Goal: Task Accomplishment & Management: Use online tool/utility

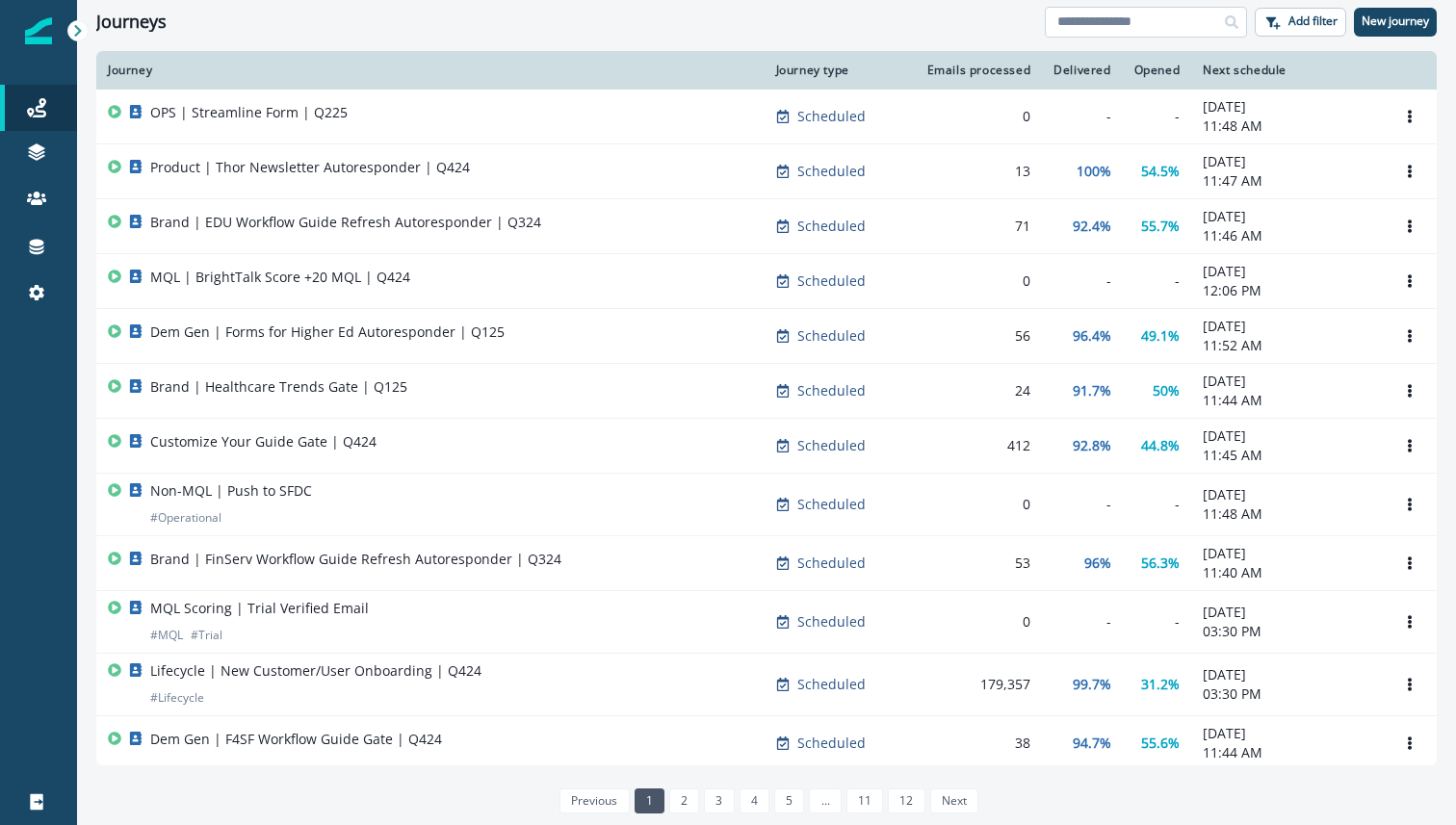
click at [1164, 29] on input at bounding box center [1146, 22] width 202 height 31
click at [862, 2] on div "Journeys Add filter New journey" at bounding box center [767, 21] width 1379 height 43
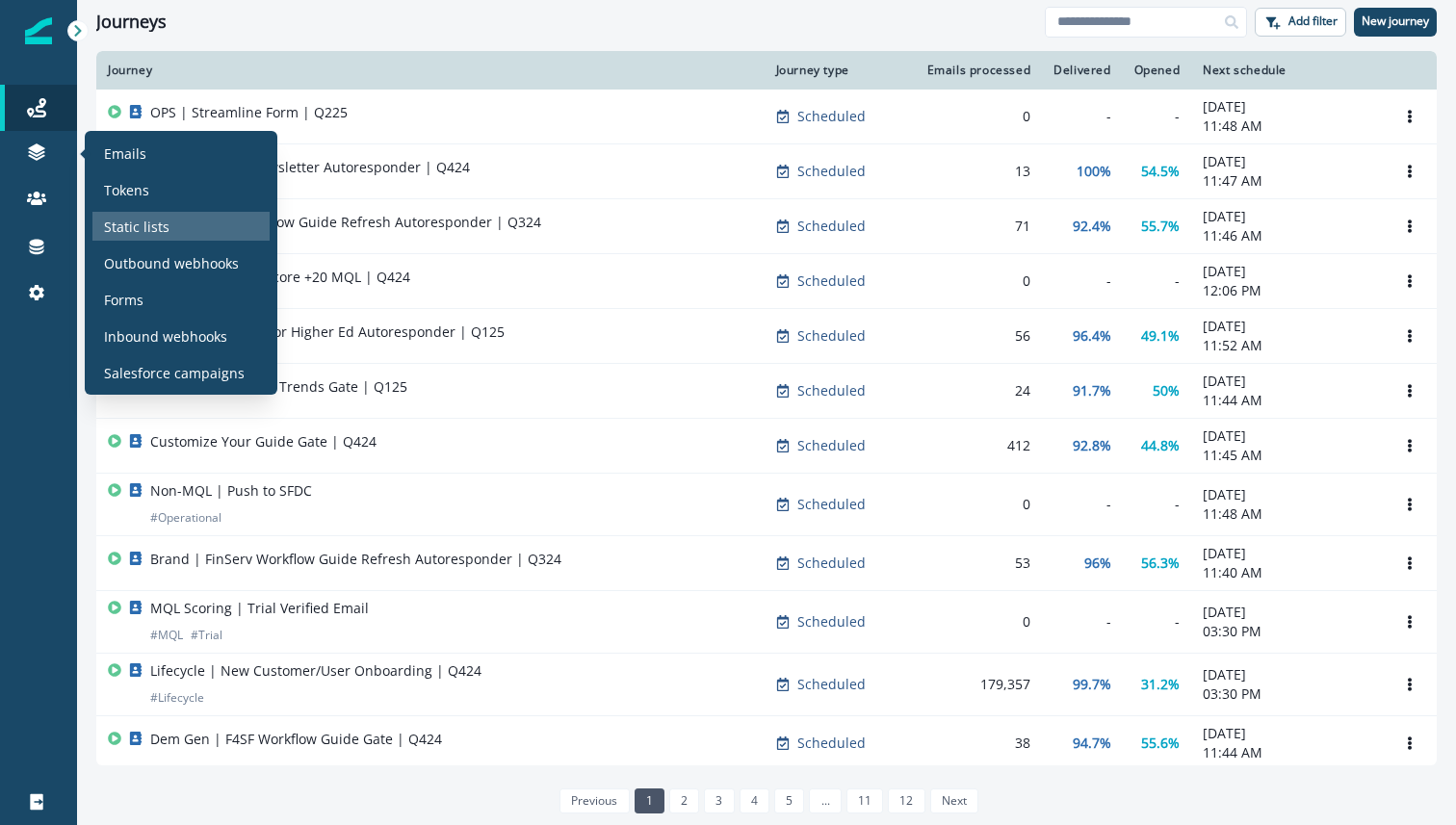
click at [186, 232] on div "Static lists" at bounding box center [181, 226] width 177 height 29
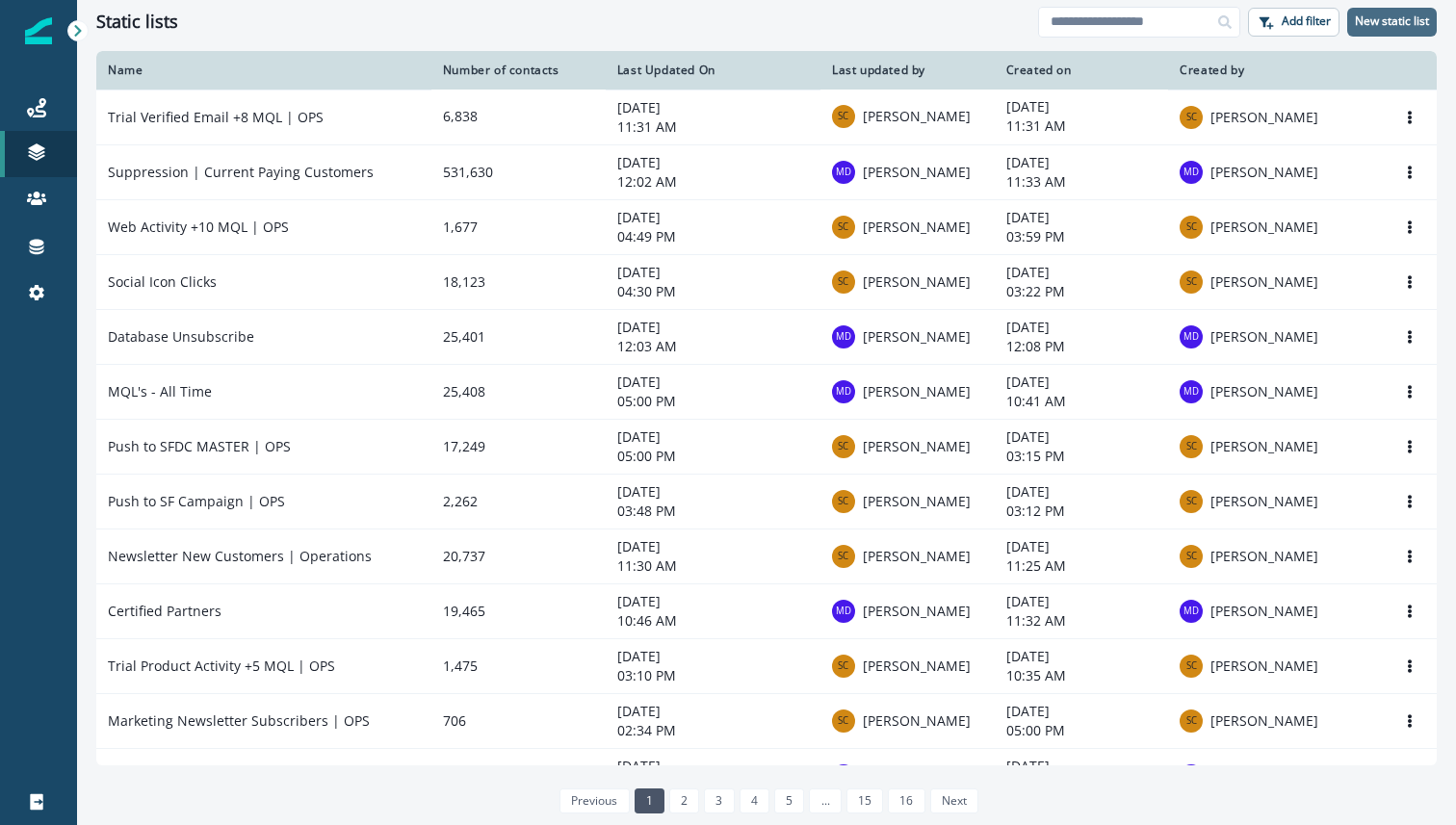
click at [1366, 26] on p "New static list" at bounding box center [1391, 21] width 74 height 13
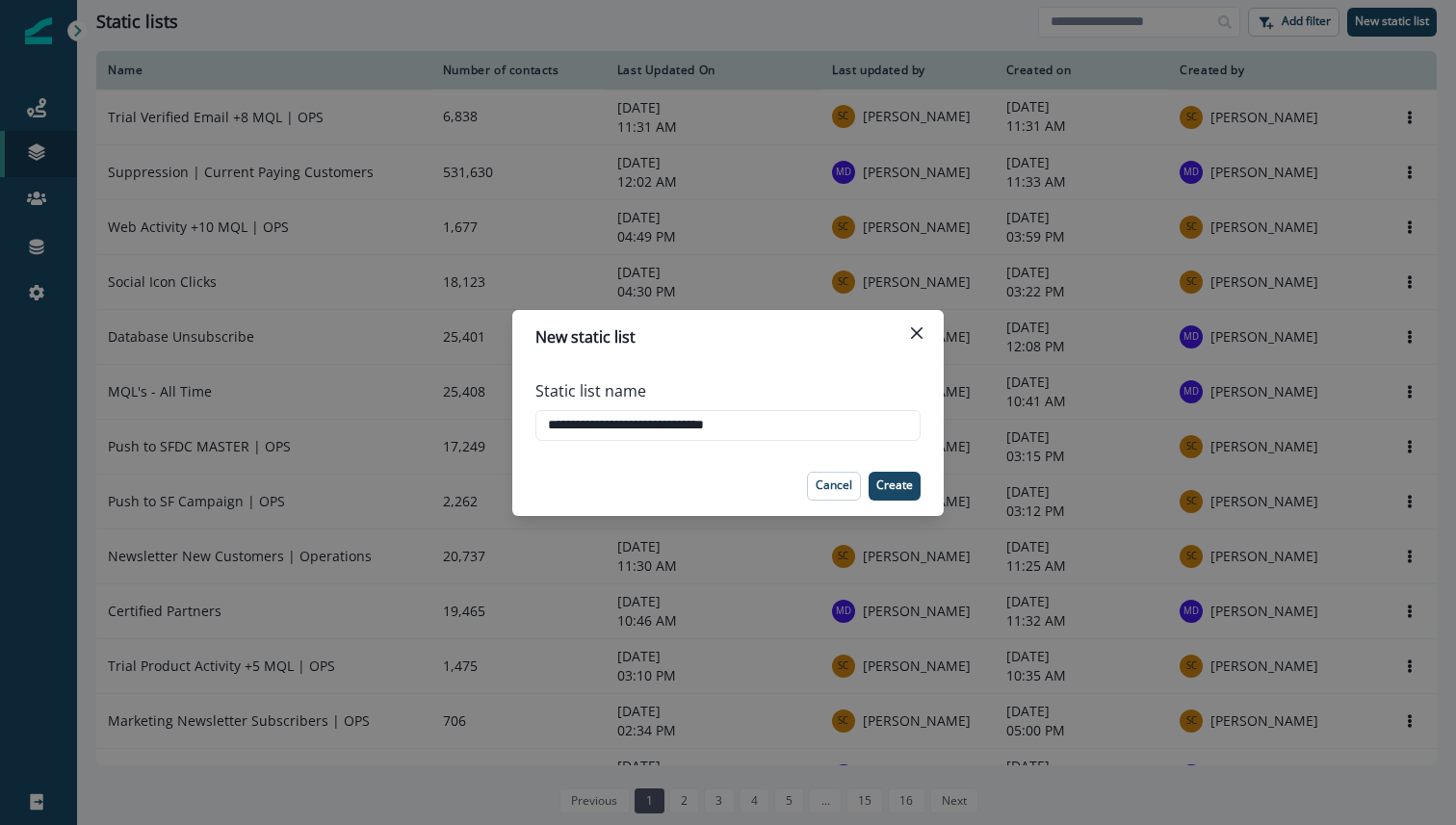
type input "**********"
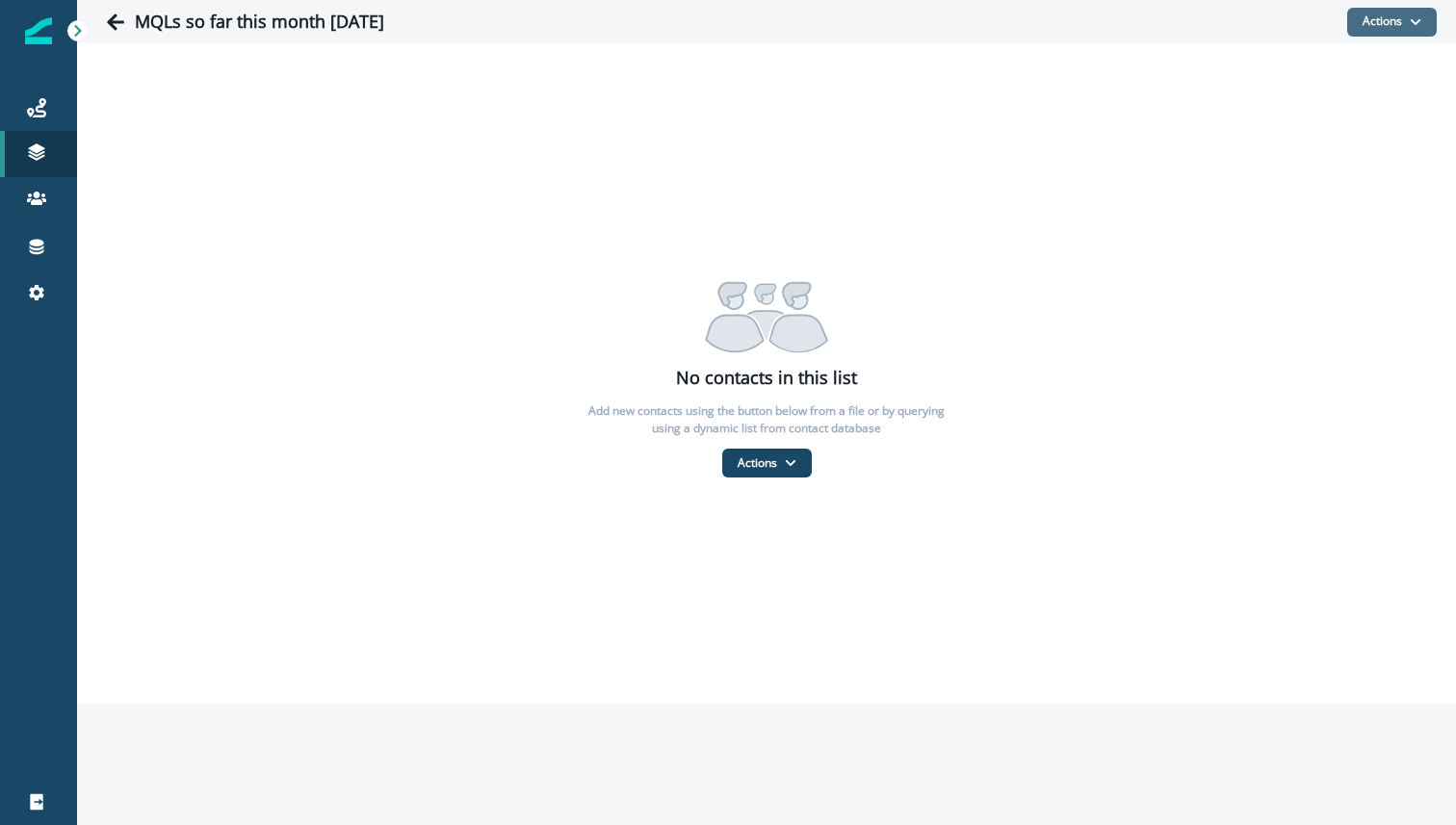
click at [1383, 22] on button "Actions" at bounding box center [1391, 22] width 90 height 29
click at [1368, 139] on button "From a dynamic list" at bounding box center [1351, 136] width 172 height 32
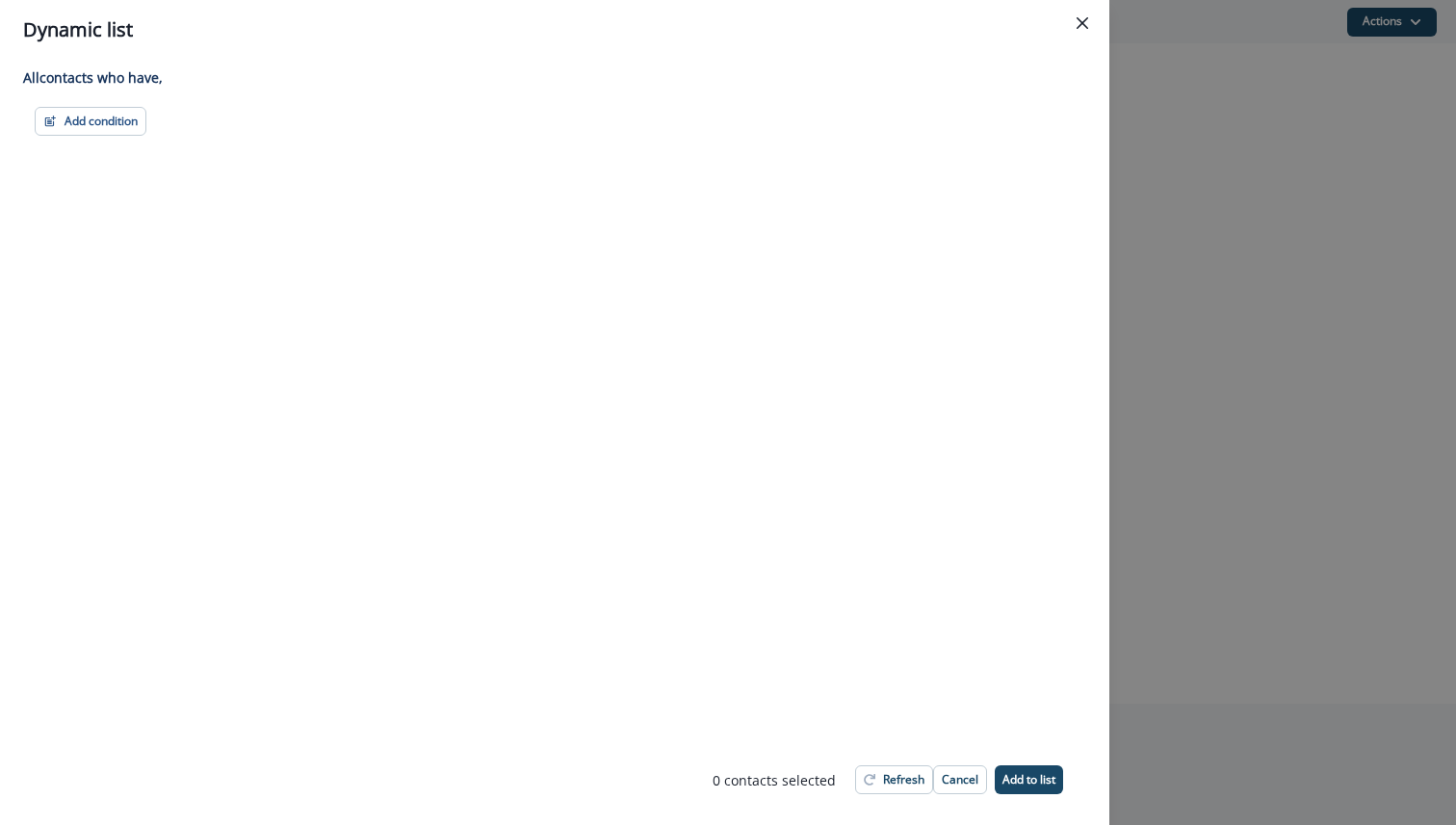
click at [120, 139] on div "All contact s who have, Add condition Contact properties A person property Perf…" at bounding box center [554, 397] width 1110 height 675
click at [123, 128] on button "Add condition" at bounding box center [91, 121] width 112 height 29
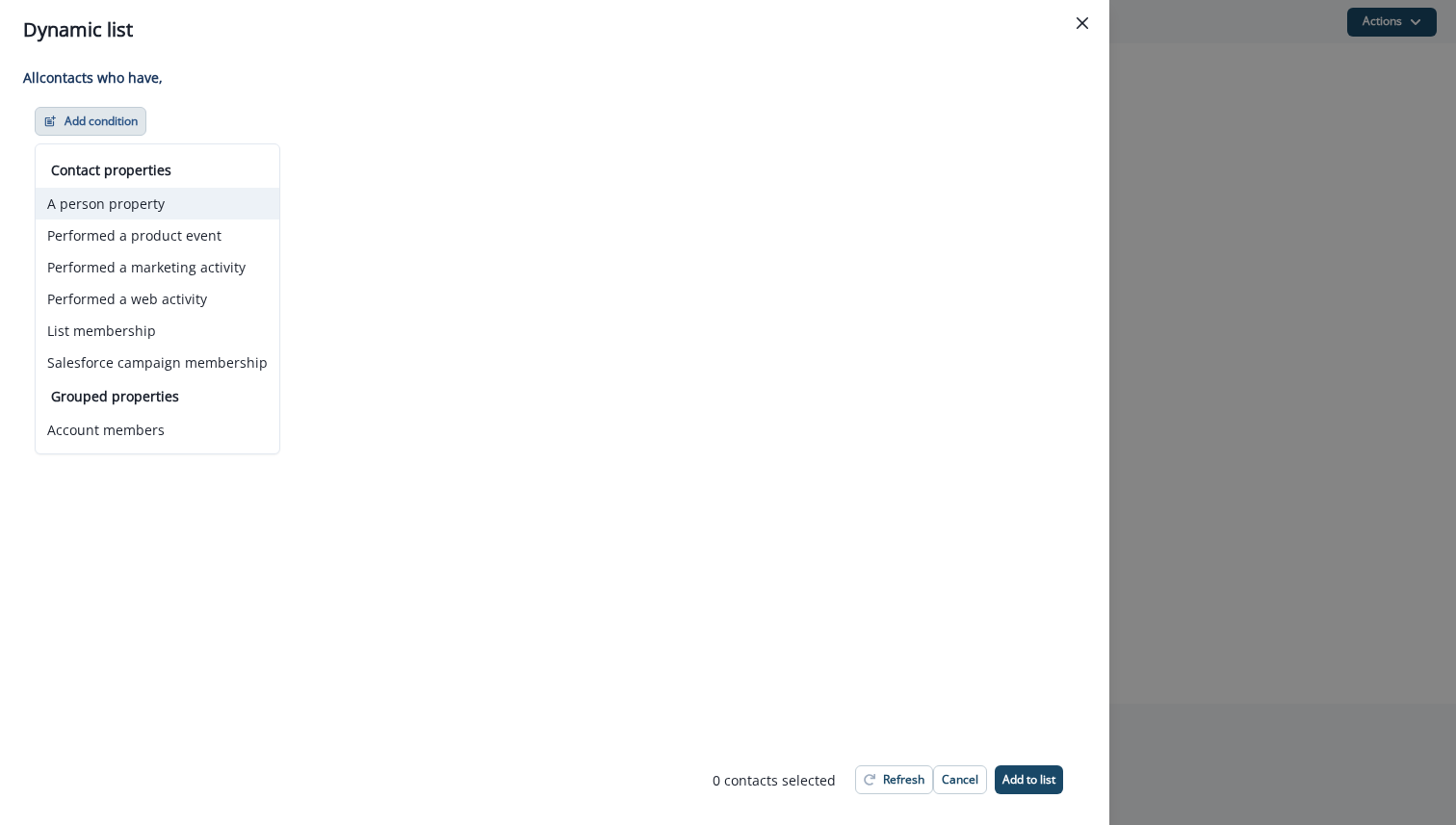
click at [172, 219] on button "A person property" at bounding box center [157, 203] width 244 height 32
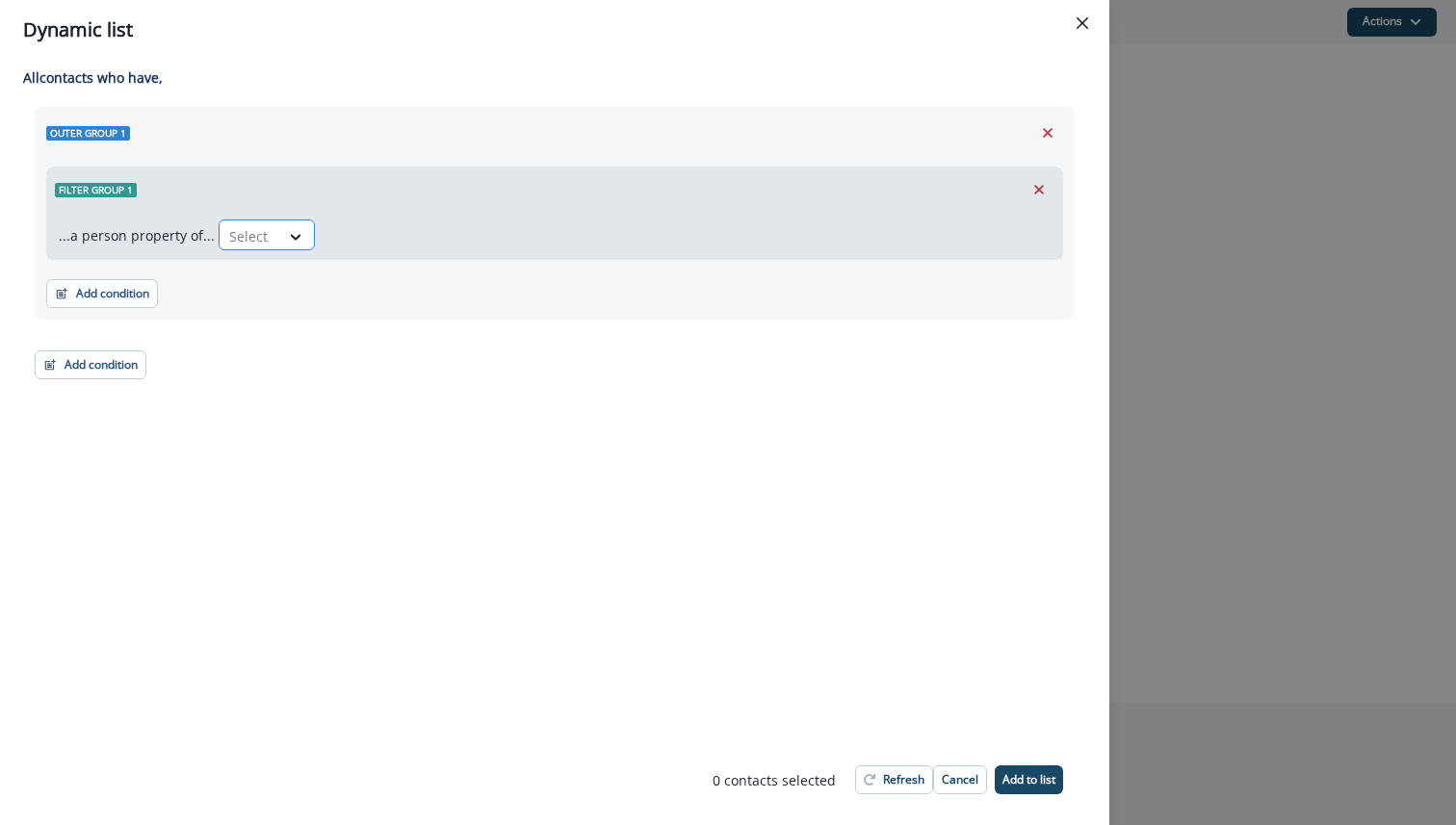
click at [280, 252] on div at bounding box center [297, 236] width 35 height 32
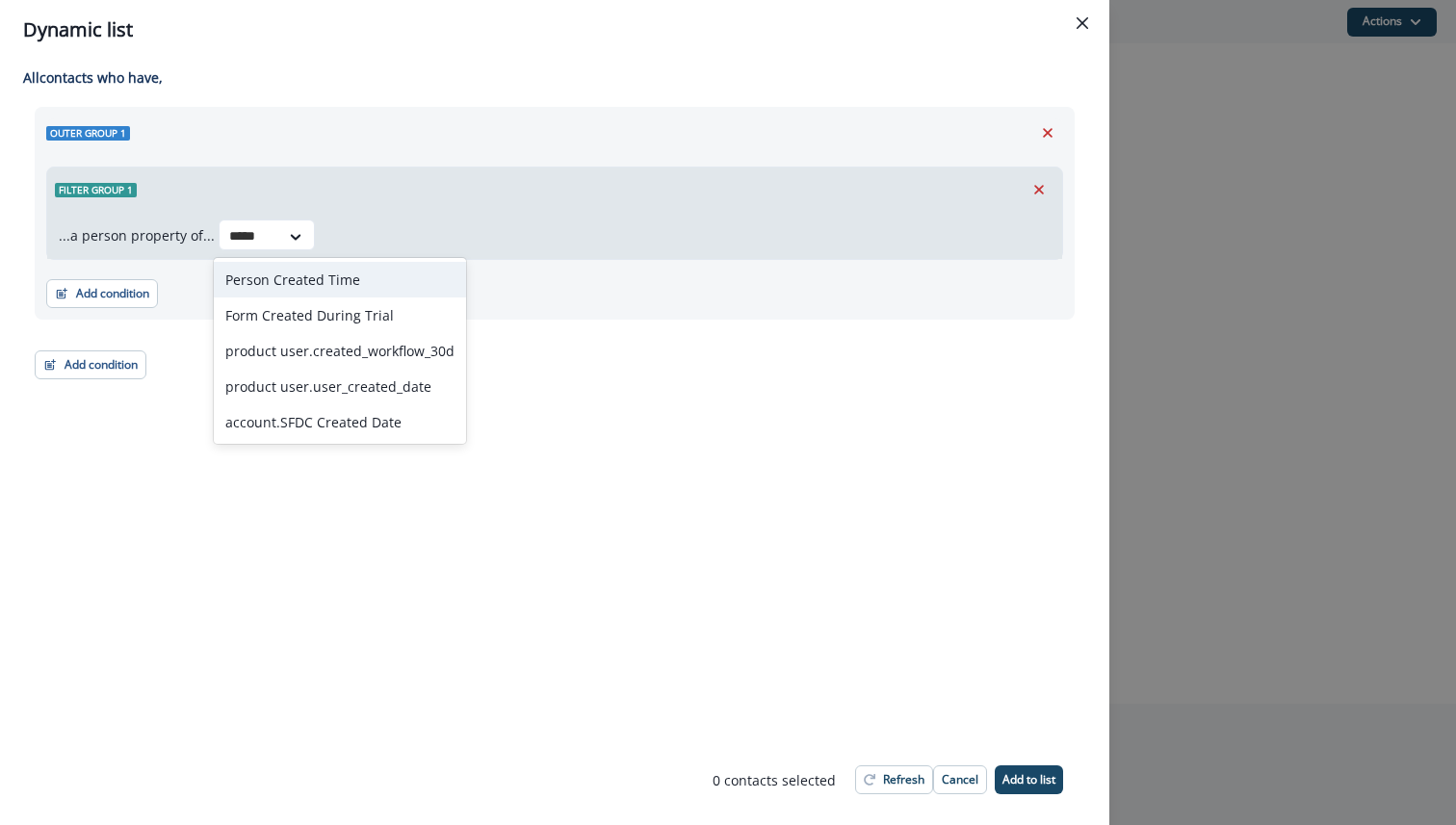
type input "******"
click at [327, 275] on div "Person Created Time" at bounding box center [340, 279] width 253 height 36
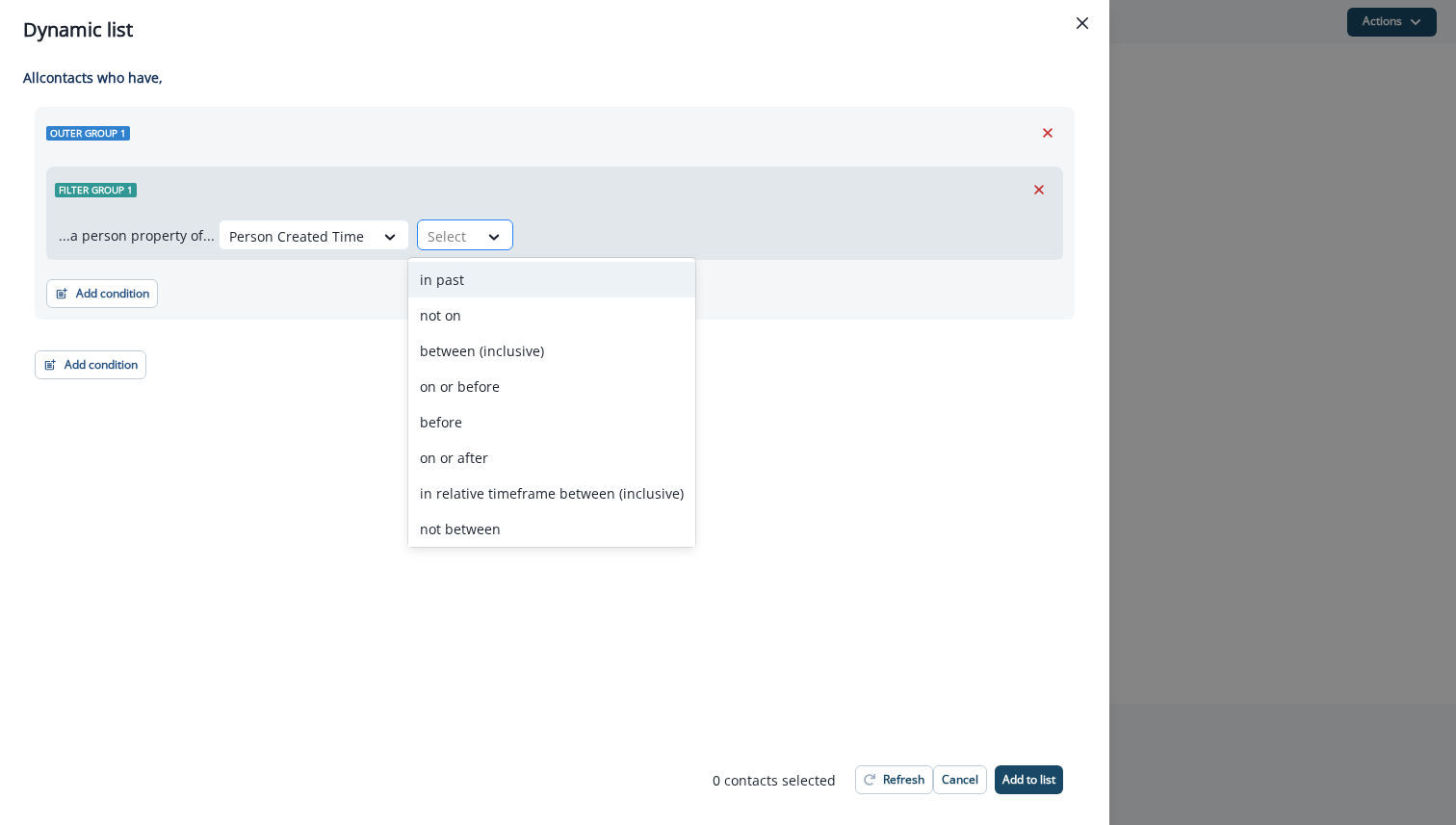
click at [448, 248] on div at bounding box center [447, 236] width 40 height 24
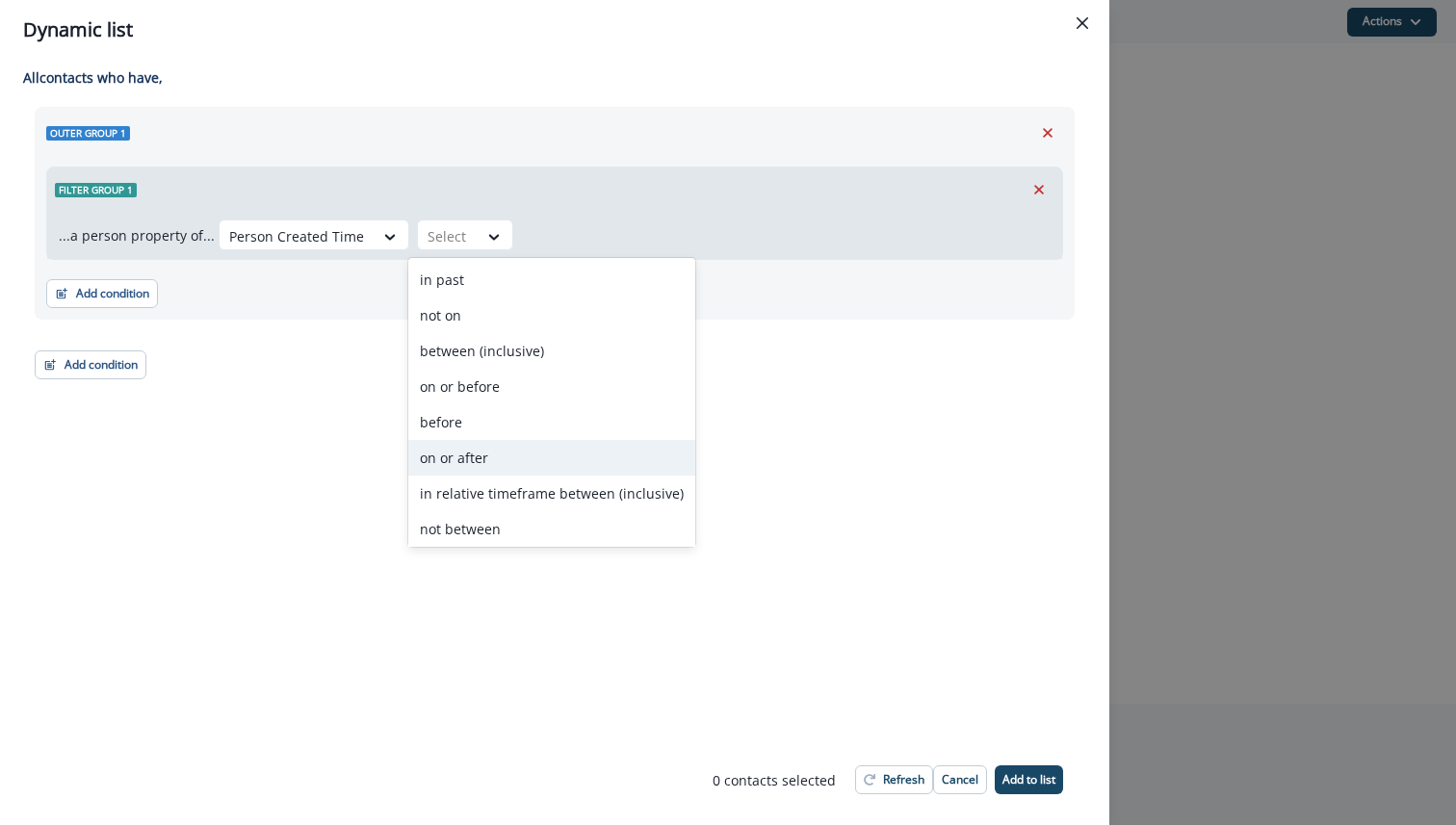
click at [470, 454] on div "on or after" at bounding box center [553, 457] width 287 height 36
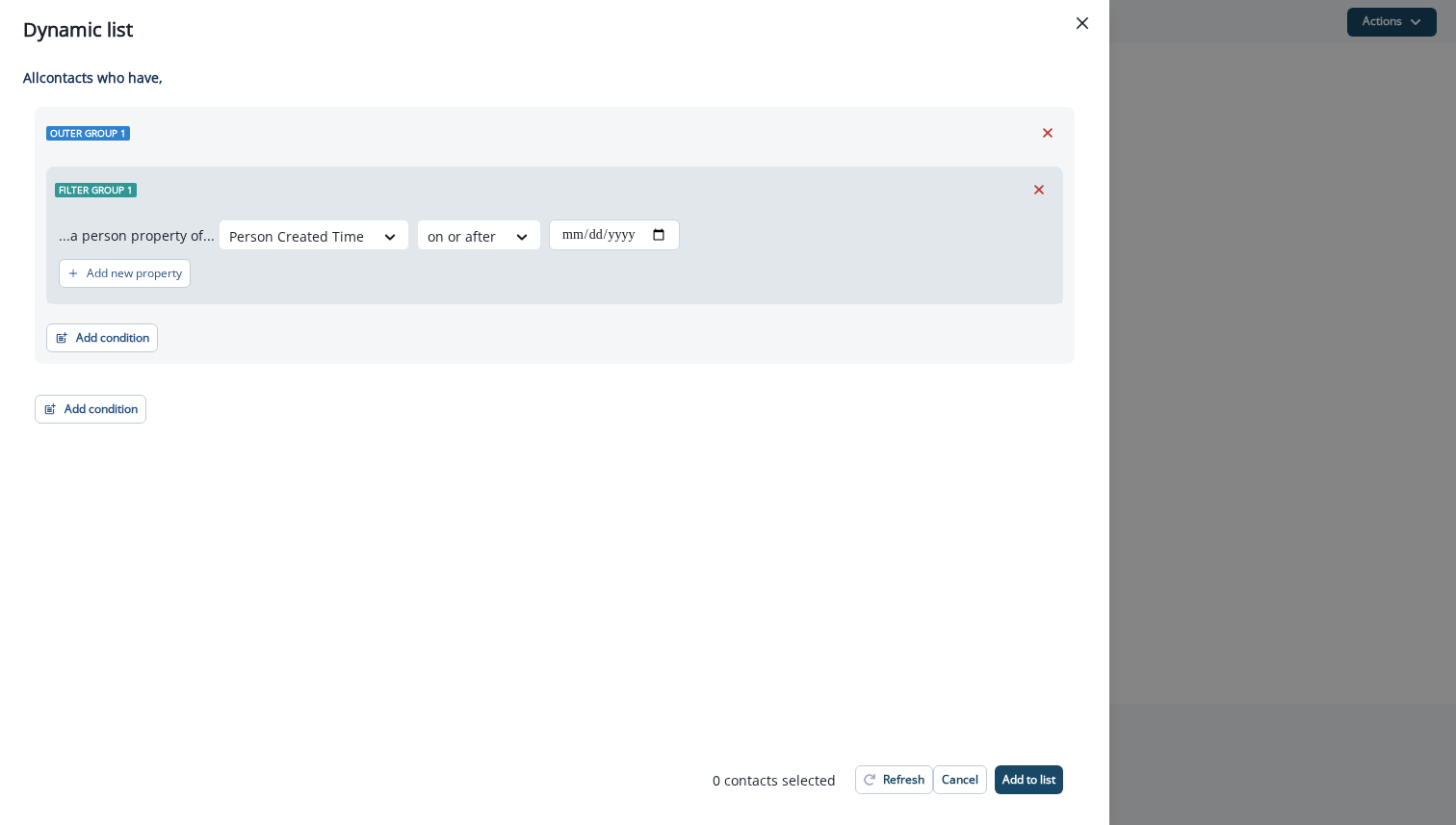
click at [659, 232] on input "date" at bounding box center [614, 235] width 131 height 31
type input "**********"
click at [120, 342] on button "Add condition" at bounding box center [102, 338] width 112 height 29
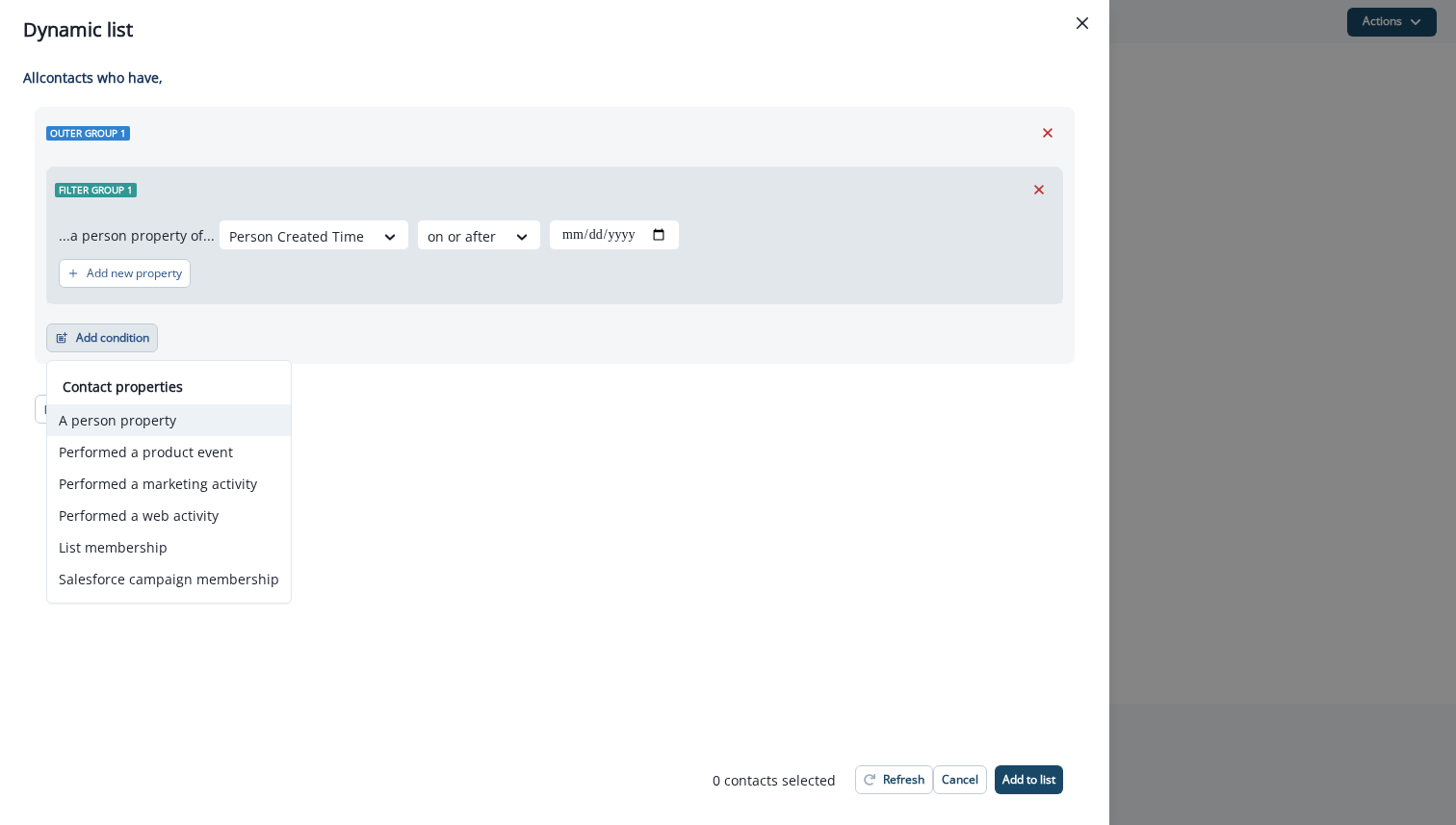
click at [166, 409] on button "A person property" at bounding box center [169, 420] width 244 height 32
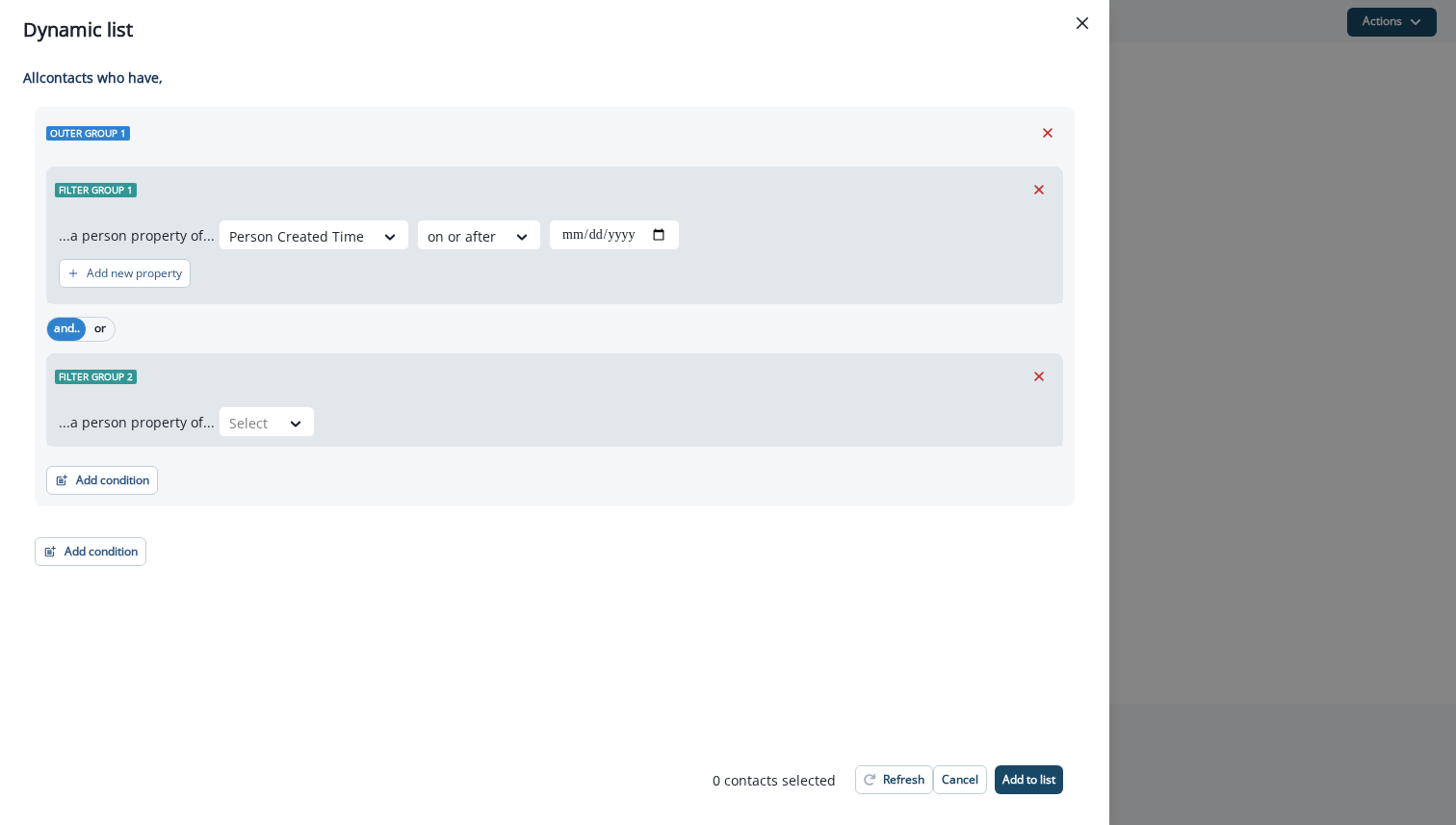
click at [275, 441] on div "...a person property of... Select" at bounding box center [554, 422] width 1015 height 47
click at [280, 425] on div at bounding box center [296, 424] width 33 height 19
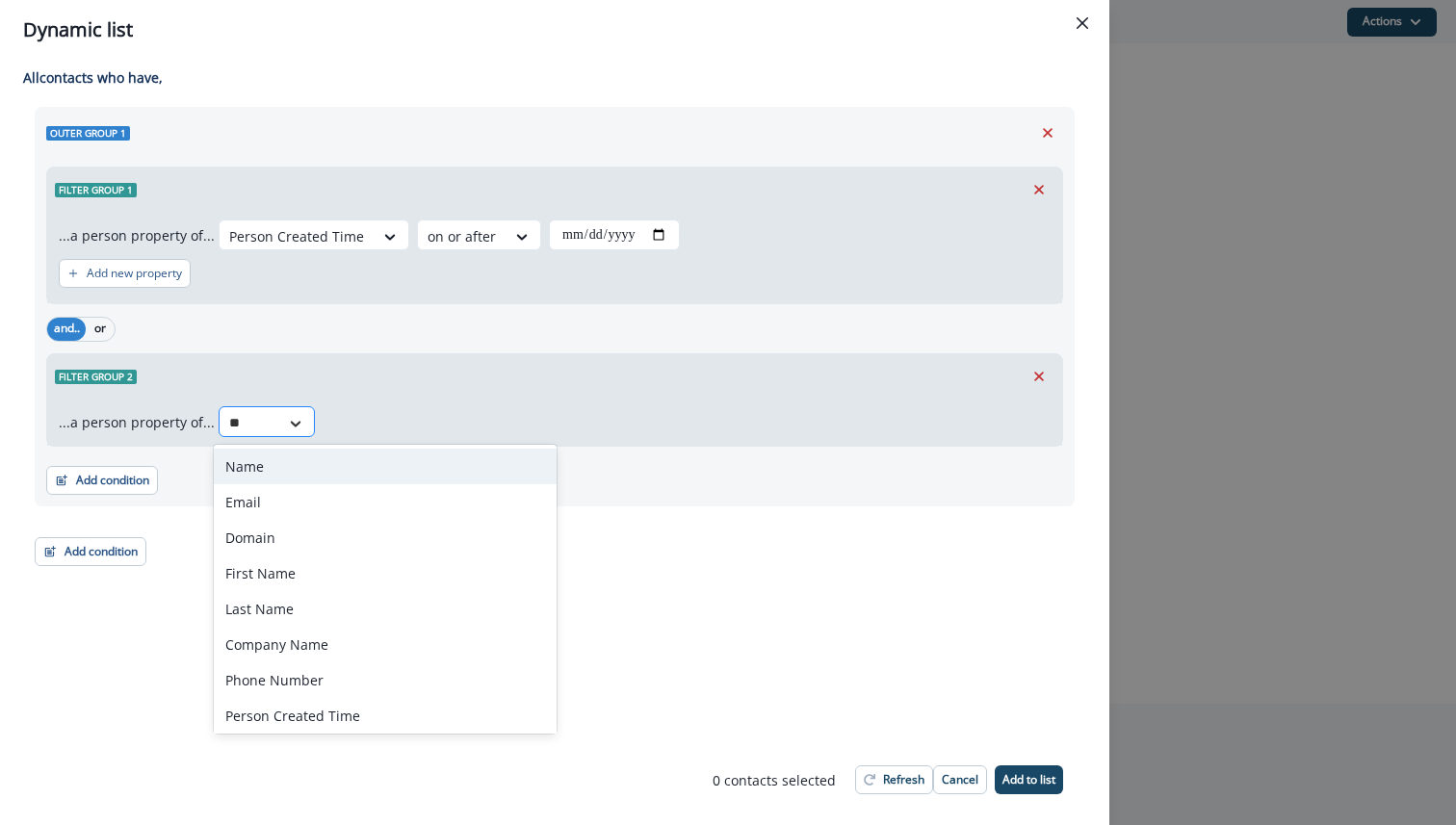
type input "***"
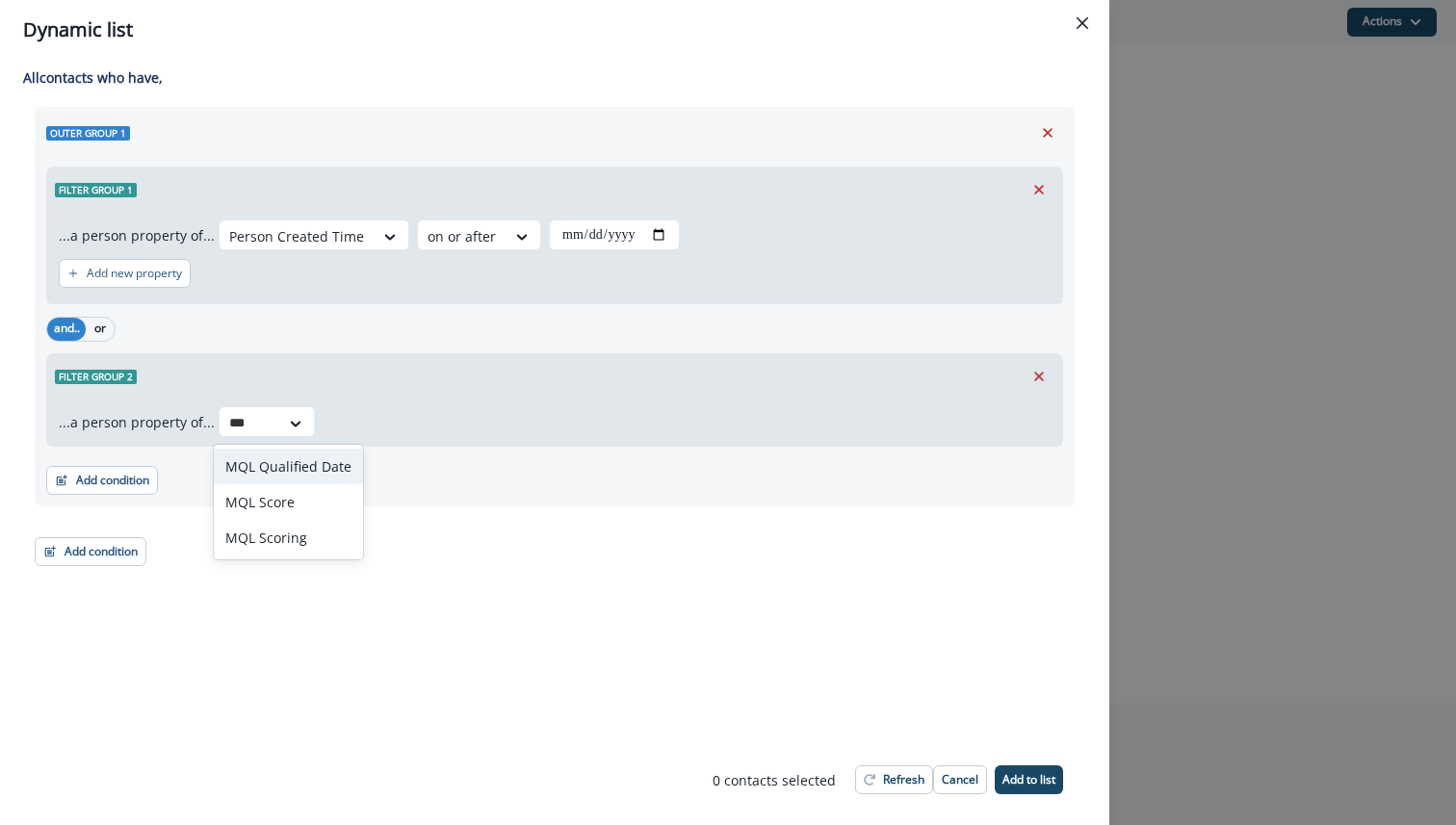
click at [283, 461] on div "MQL Qualified Date" at bounding box center [288, 466] width 149 height 36
click at [427, 420] on div at bounding box center [440, 423] width 40 height 24
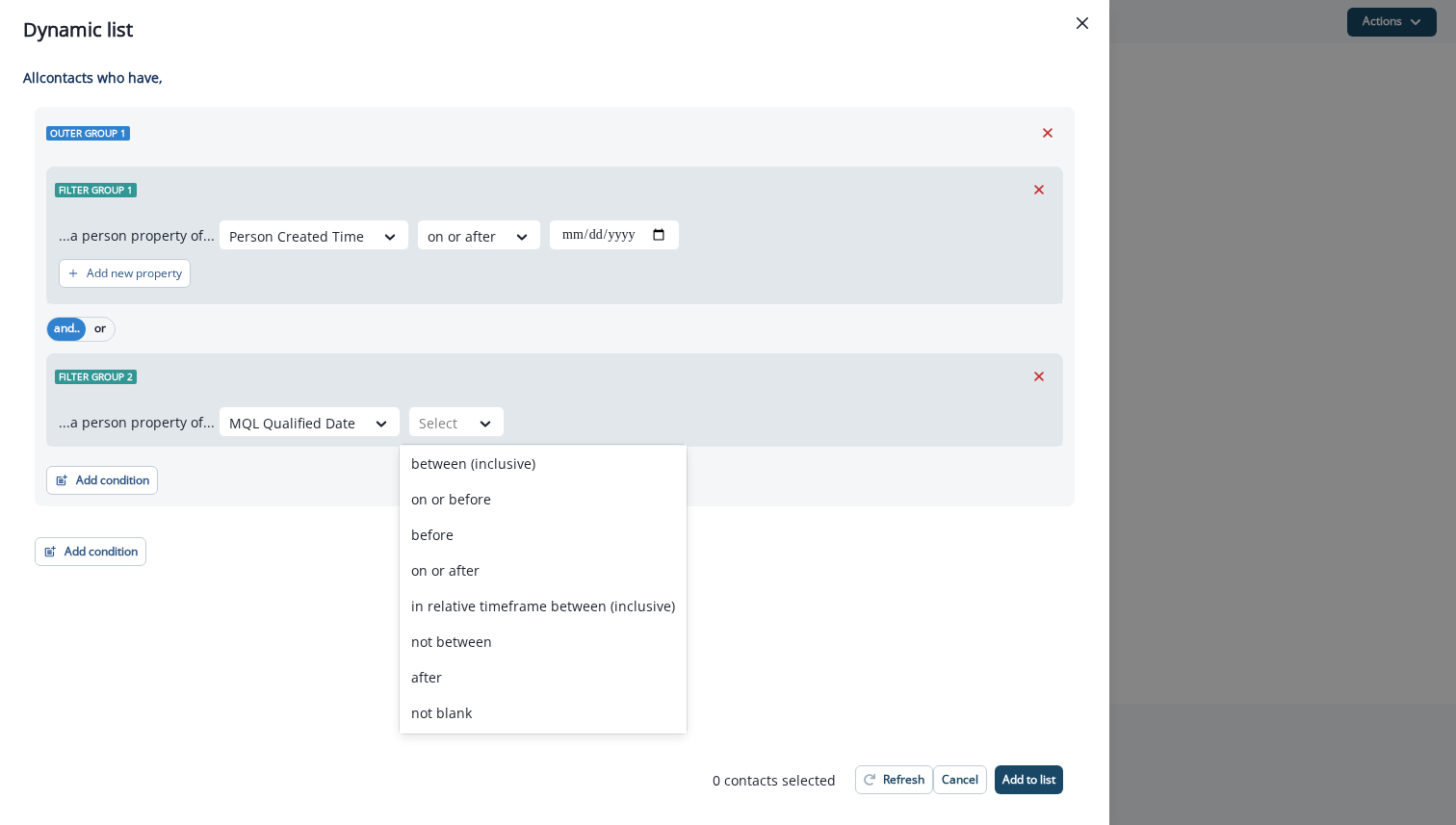
scroll to position [110, 0]
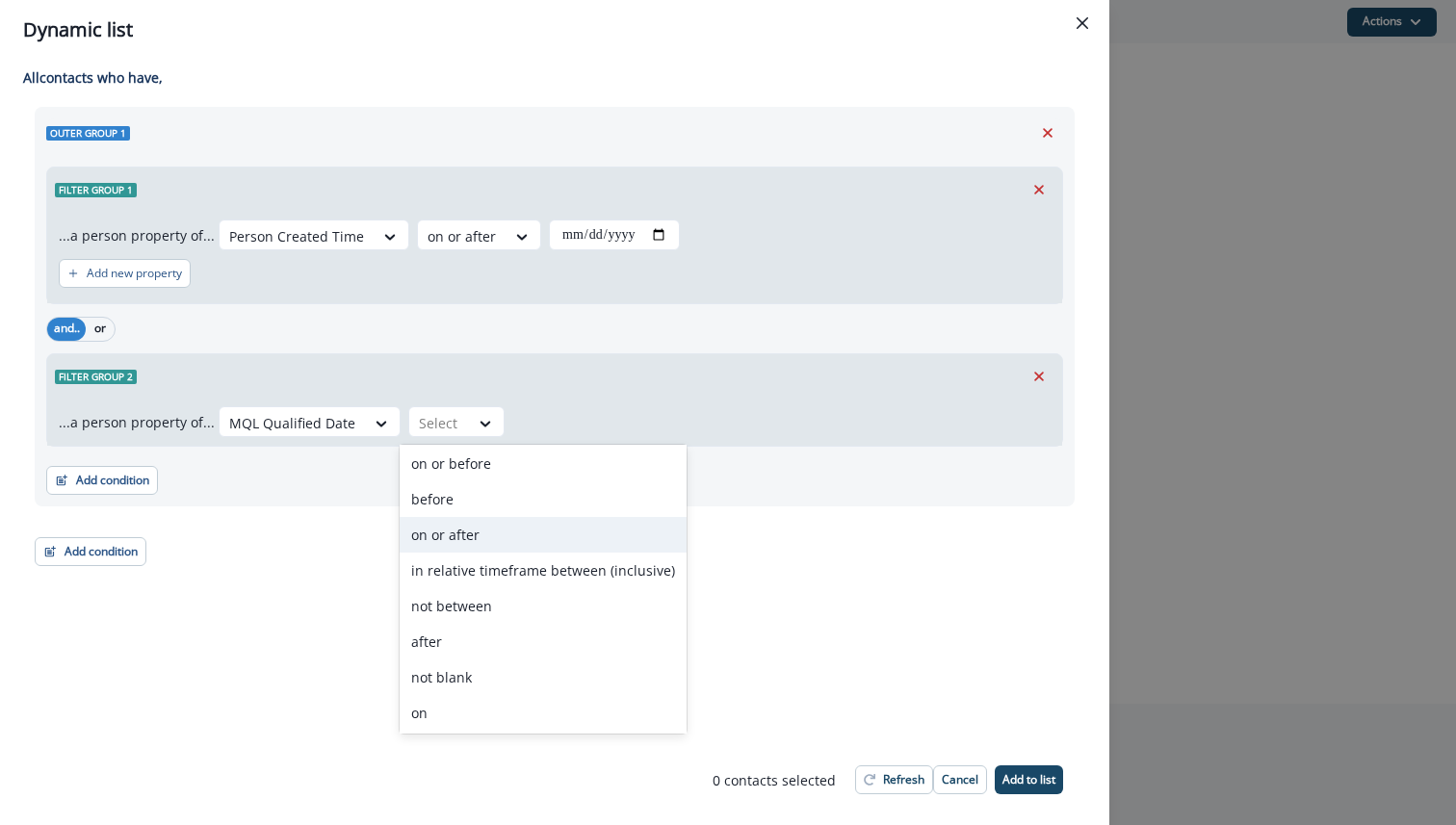
click at [465, 526] on div "on or after" at bounding box center [544, 534] width 287 height 36
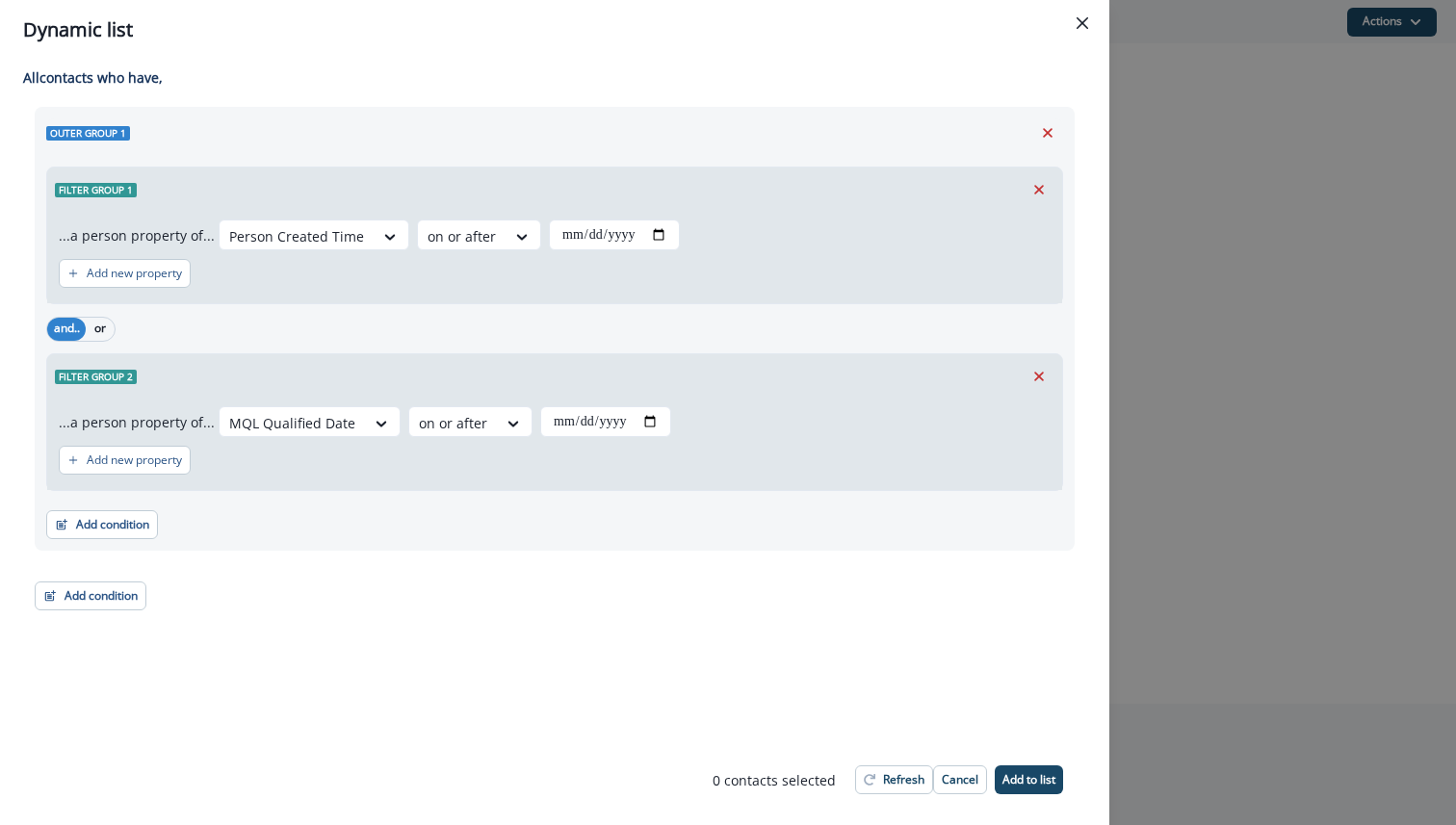
click at [566, 447] on div "Add new property" at bounding box center [554, 460] width 992 height 44
click at [652, 408] on input "date" at bounding box center [606, 422] width 131 height 31
click at [654, 432] on input "date" at bounding box center [606, 422] width 131 height 31
click at [654, 425] on input "date" at bounding box center [606, 422] width 131 height 31
type input "**********"
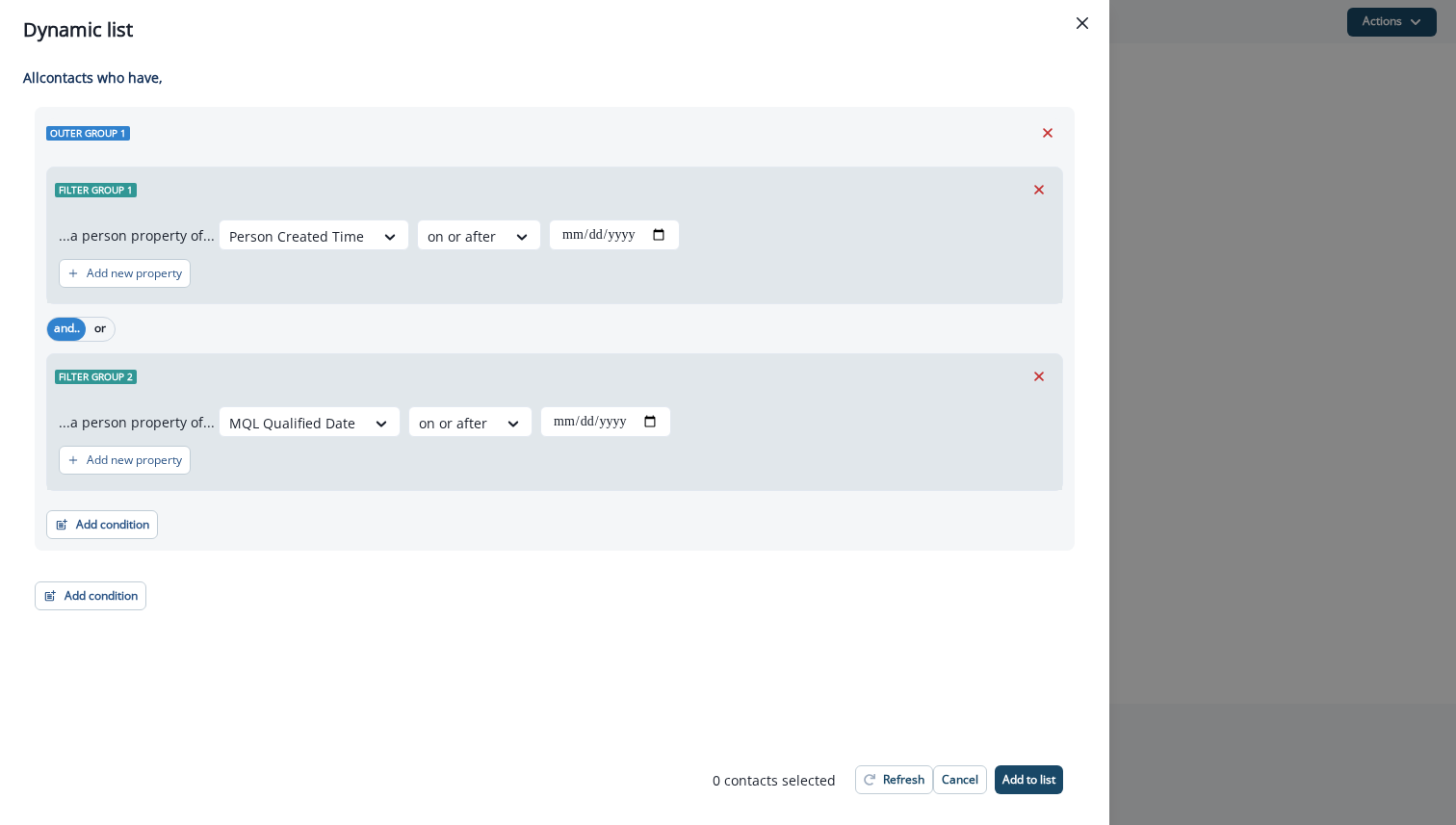
click at [801, 489] on div "**********" at bounding box center [554, 444] width 1015 height 92
click at [889, 788] on button "Refresh" at bounding box center [894, 780] width 78 height 29
click at [311, 420] on div at bounding box center [292, 423] width 126 height 24
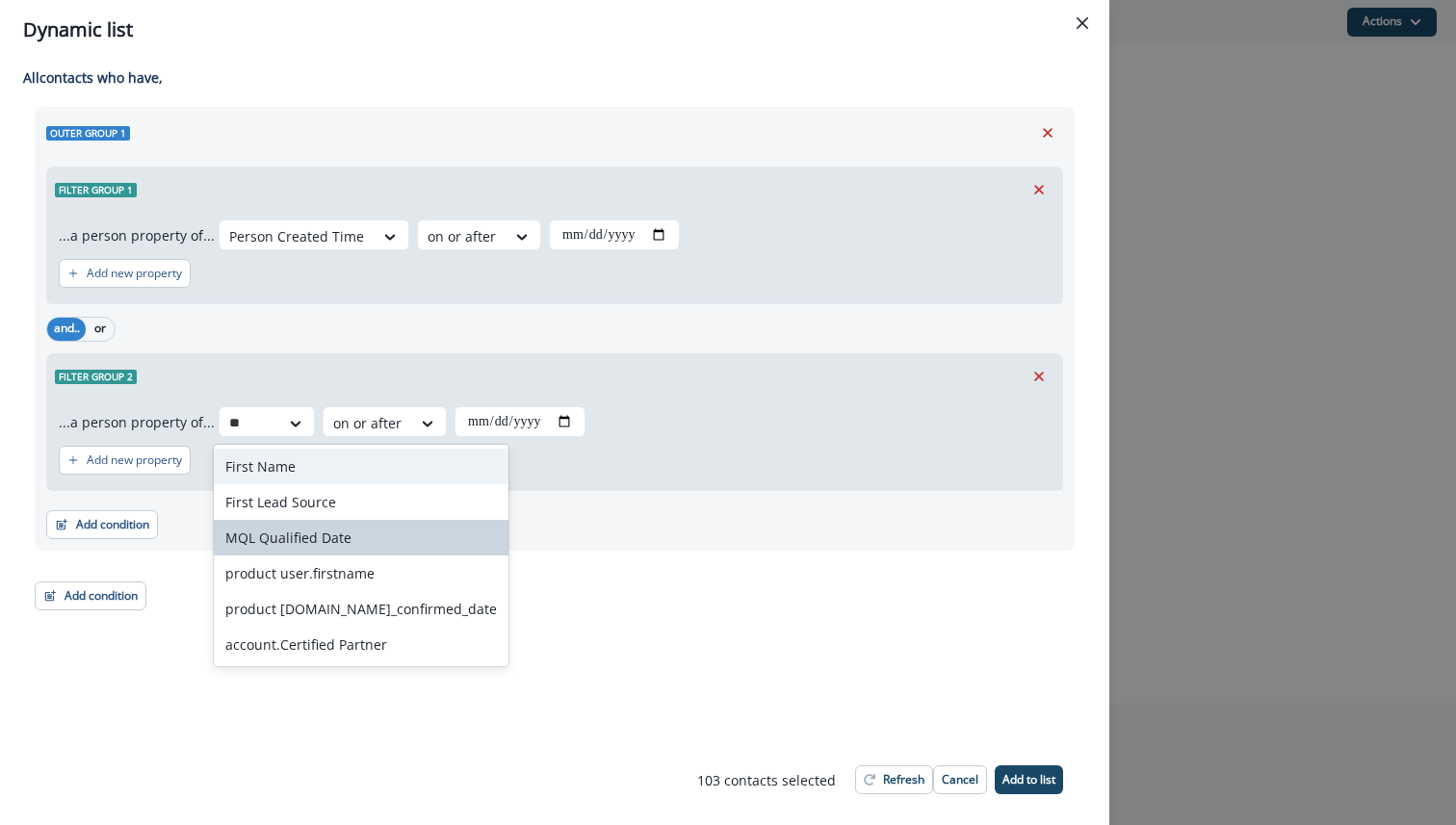
type input "*"
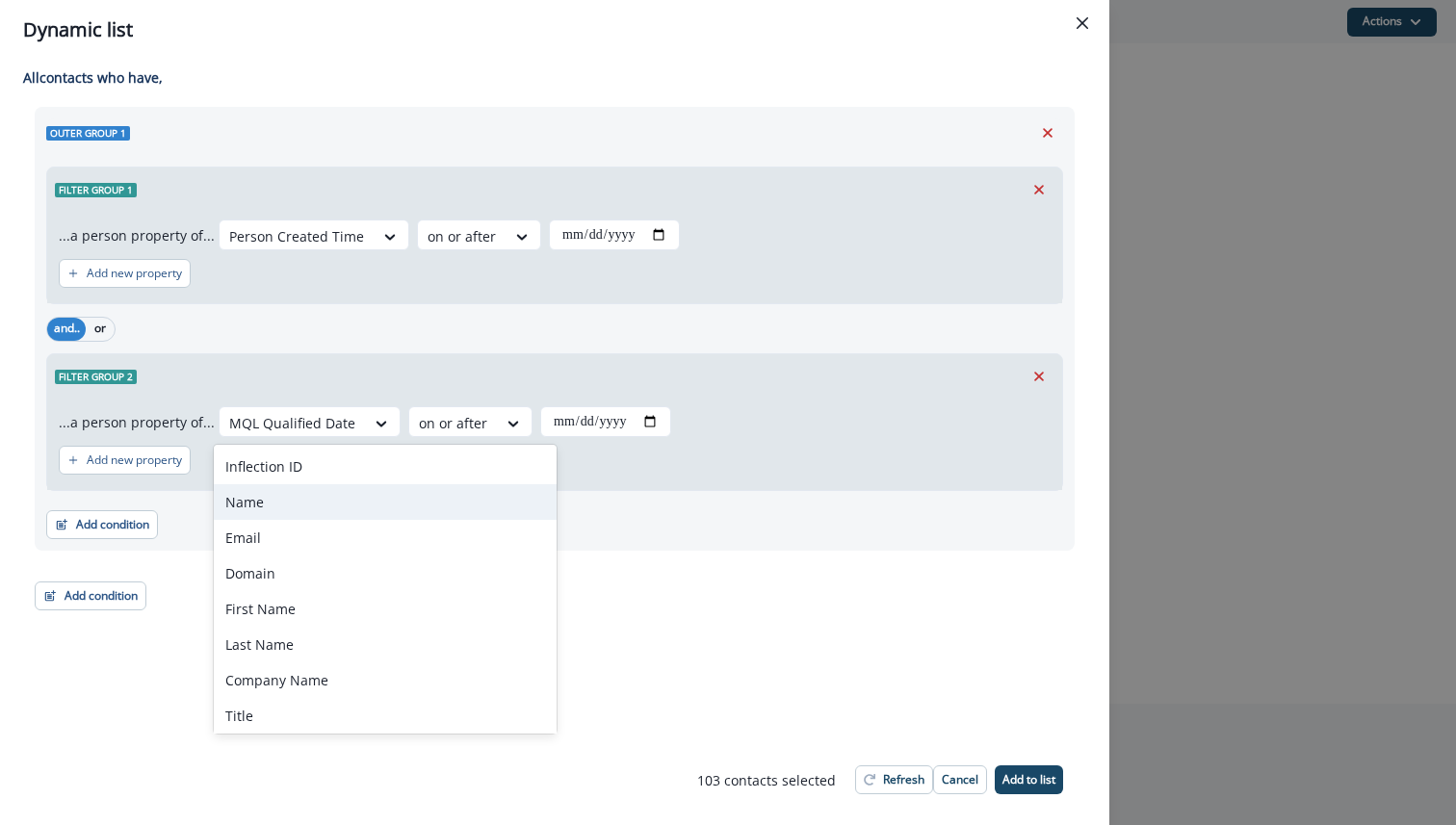
click at [567, 481] on div "Add new property" at bounding box center [554, 460] width 992 height 44
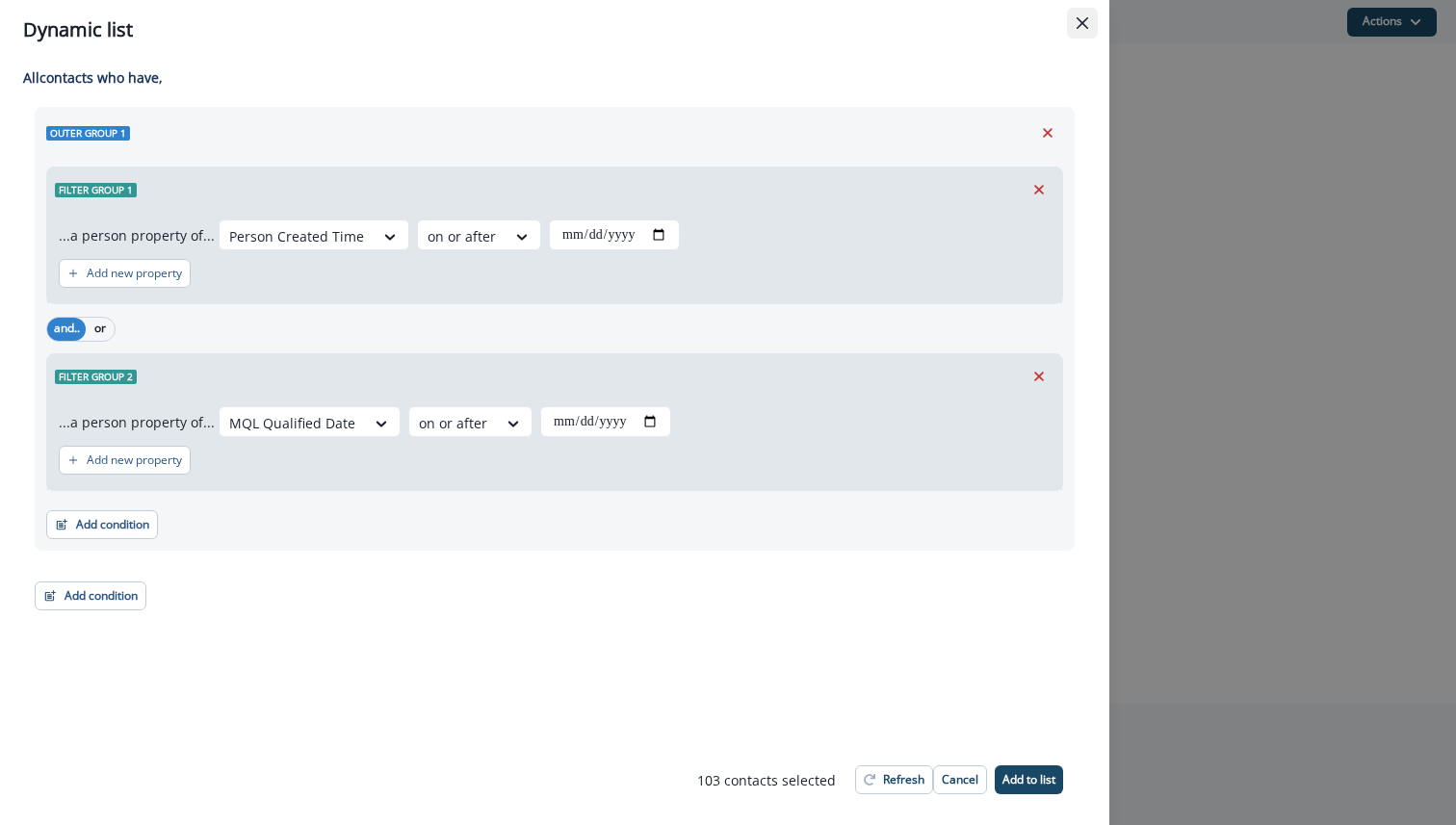
click at [1082, 31] on button "Close" at bounding box center [1083, 23] width 31 height 31
